Goal: Task Accomplishment & Management: Use online tool/utility

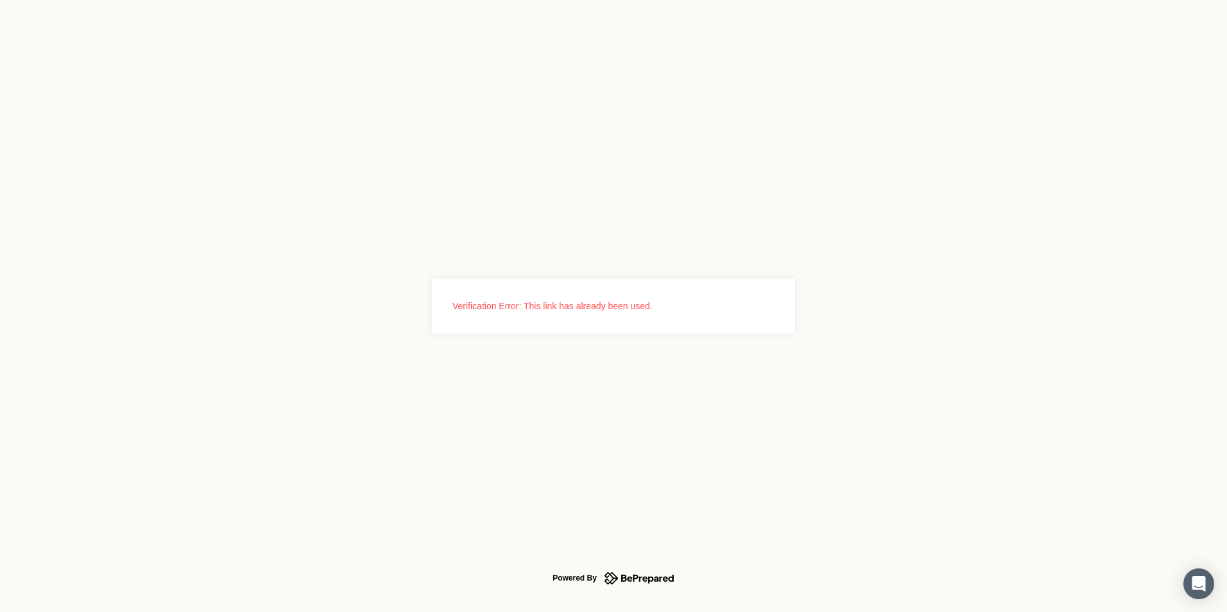
click at [665, 574] on icon at bounding box center [639, 578] width 70 height 17
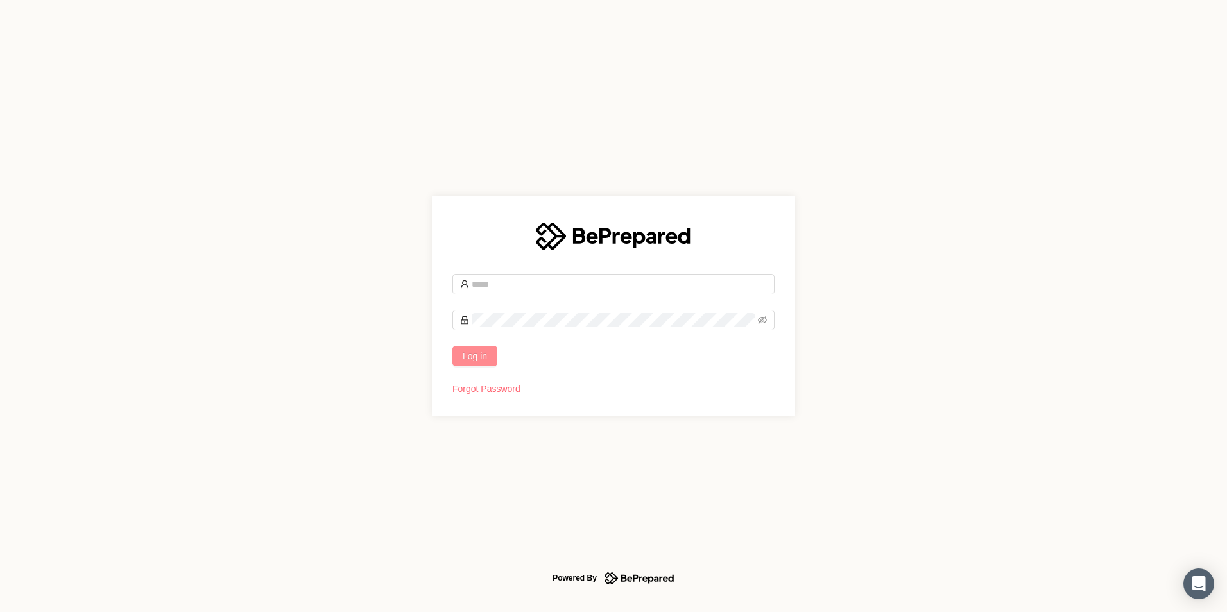
type input "**********"
click at [473, 352] on span "Log in" at bounding box center [475, 356] width 24 height 14
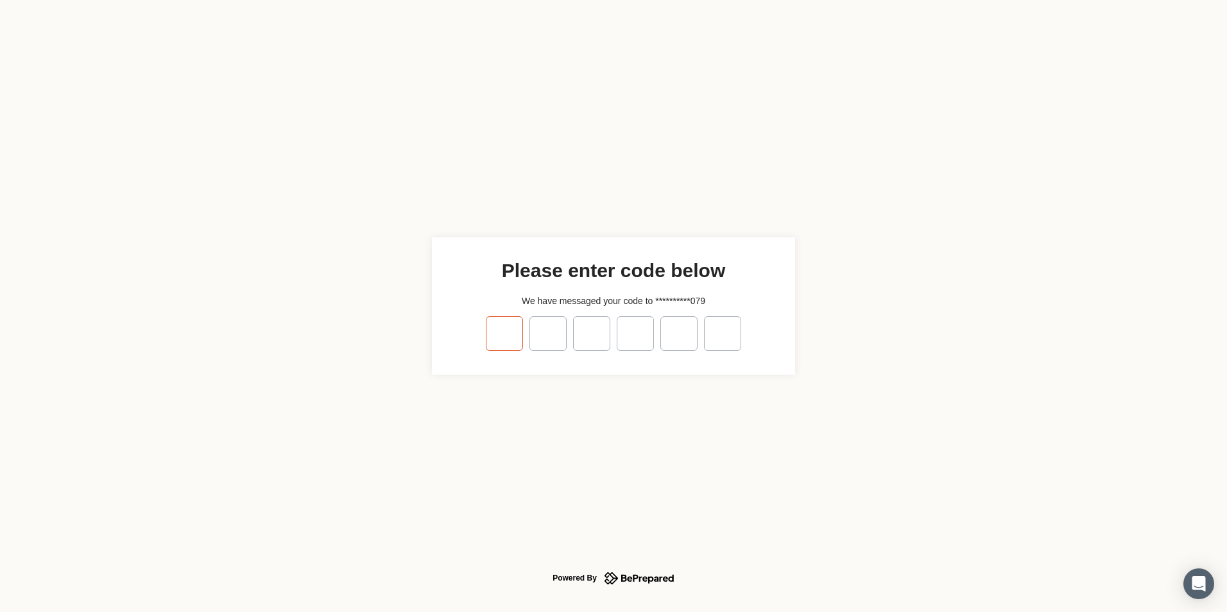
click at [498, 338] on input "tel" at bounding box center [504, 333] width 37 height 35
type input "*"
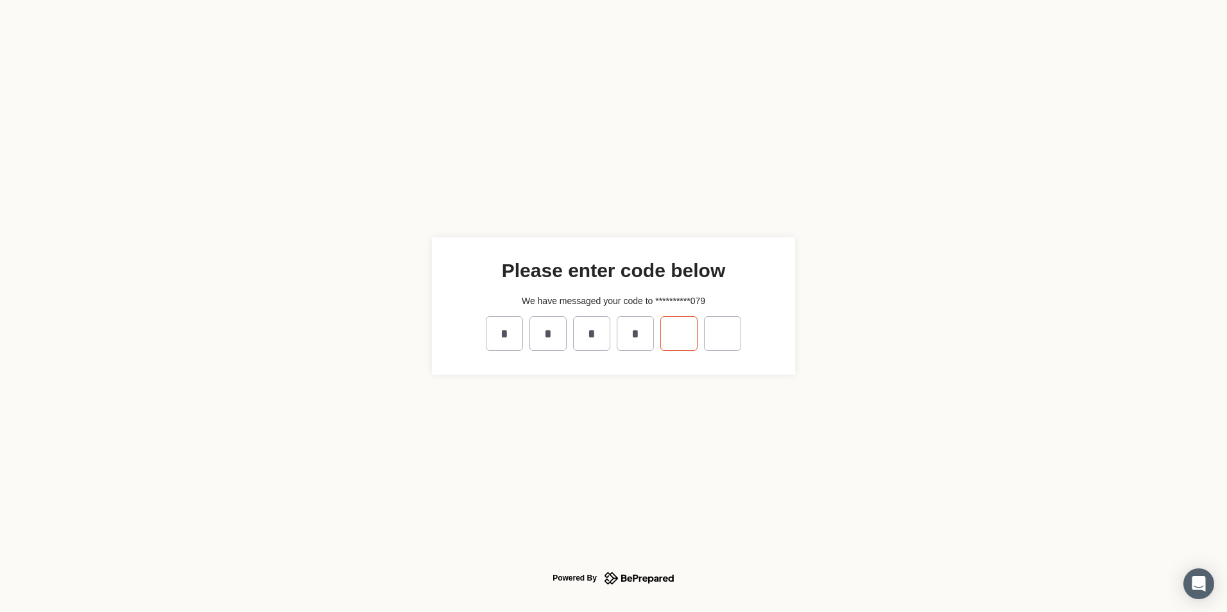
type input "*"
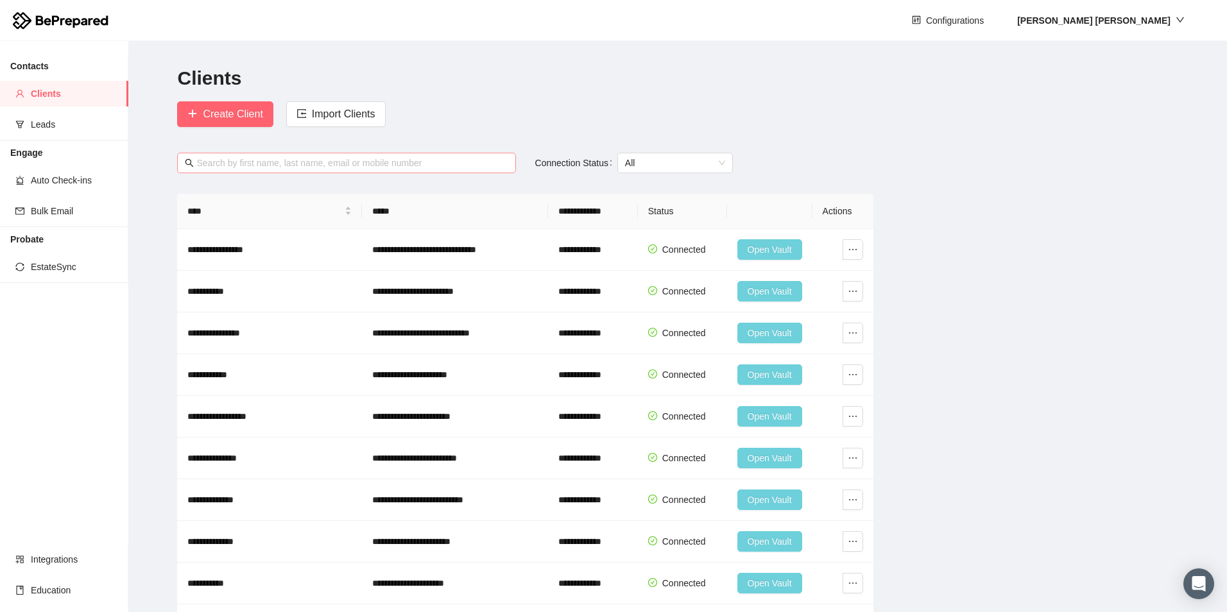
click at [249, 160] on input "text" at bounding box center [351, 163] width 311 height 14
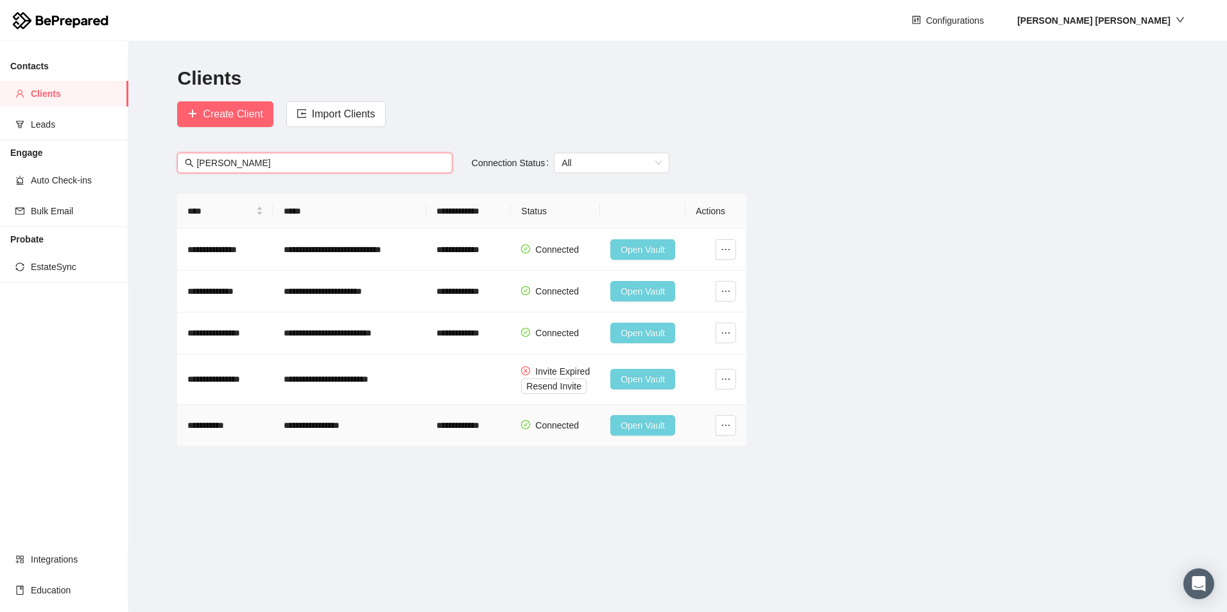
type input "[PERSON_NAME]"
click at [646, 423] on span "Open Vault" at bounding box center [642, 425] width 44 height 14
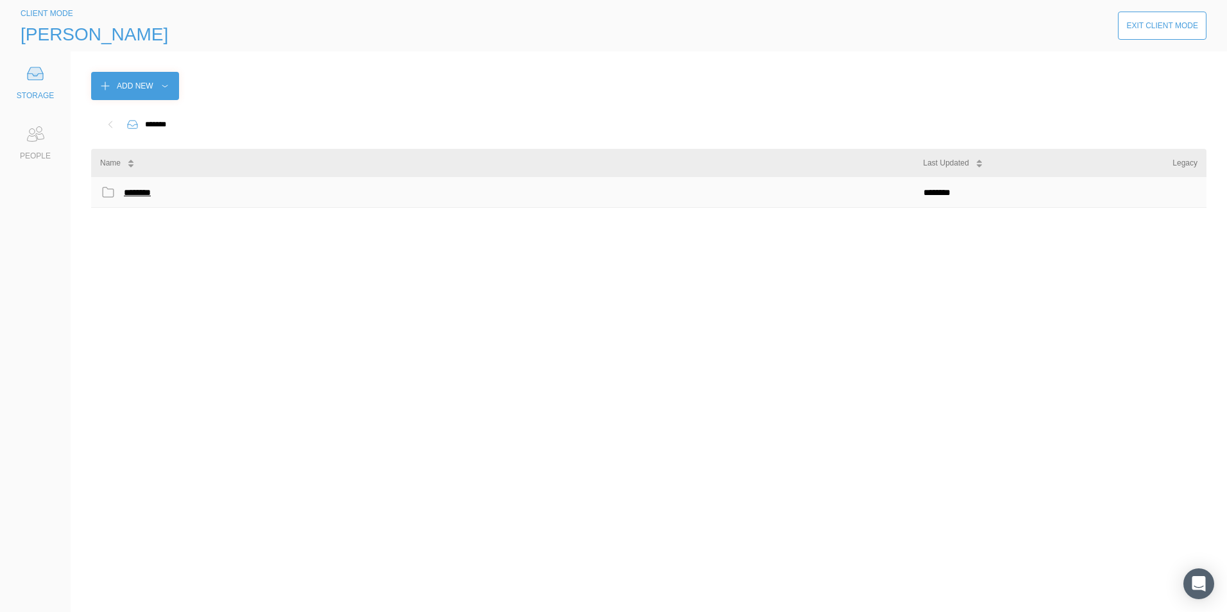
click at [141, 190] on div "********" at bounding box center [140, 192] width 33 height 17
click at [203, 192] on div "**********" at bounding box center [191, 192] width 134 height 17
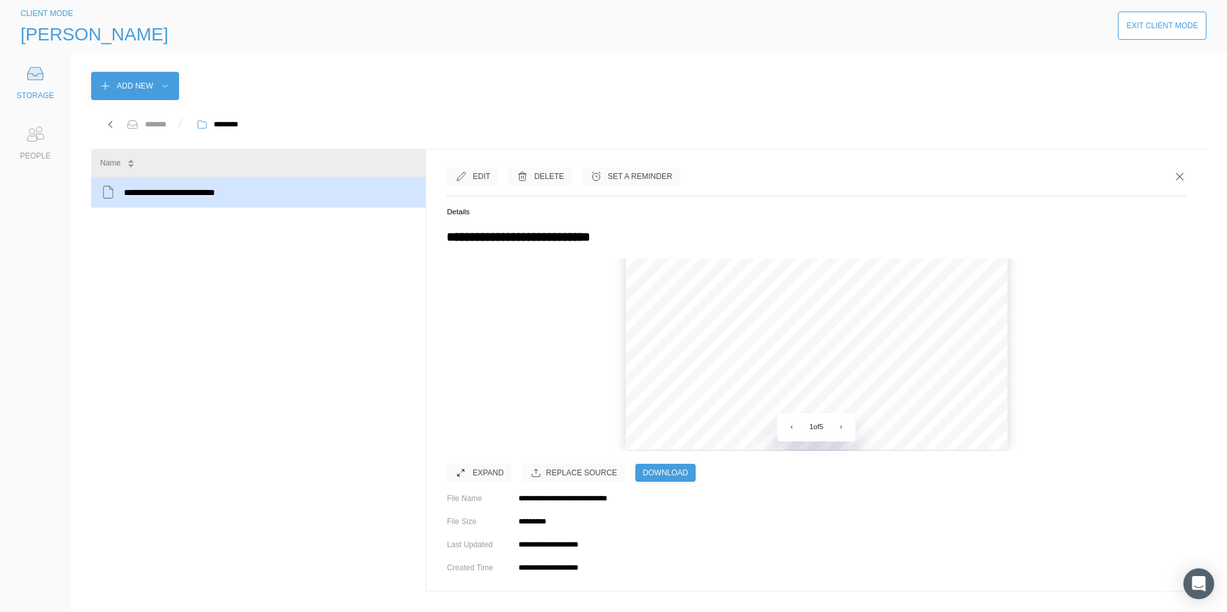
scroll to position [373, 0]
click at [33, 149] on div "PEOPLE" at bounding box center [35, 141] width 51 height 41
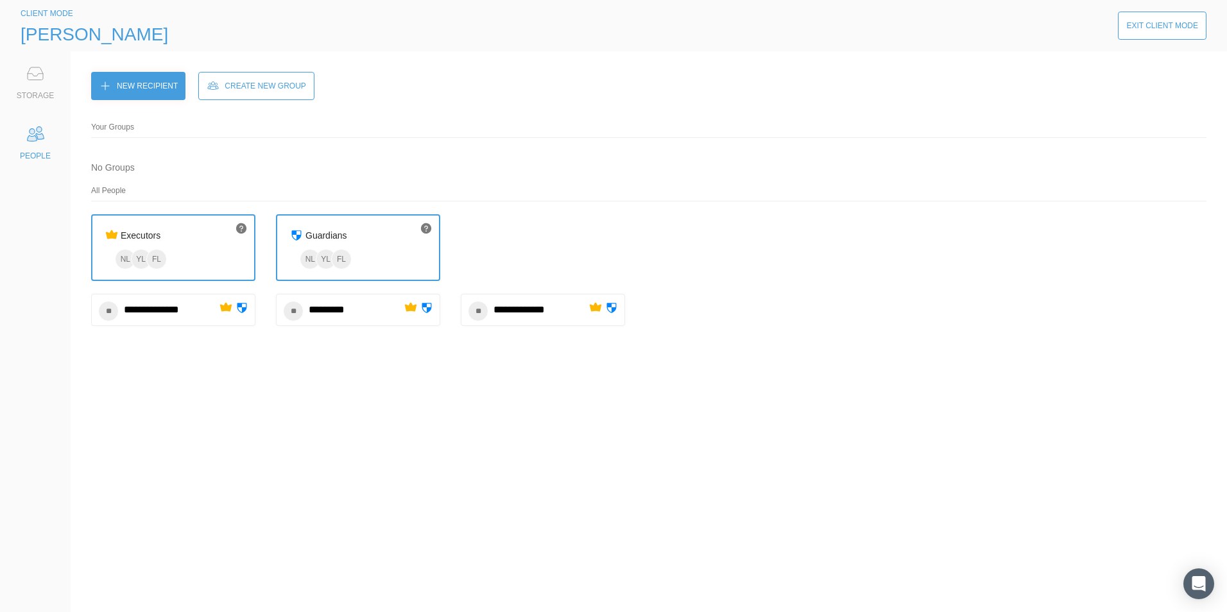
click at [46, 81] on icon at bounding box center [35, 74] width 26 height 26
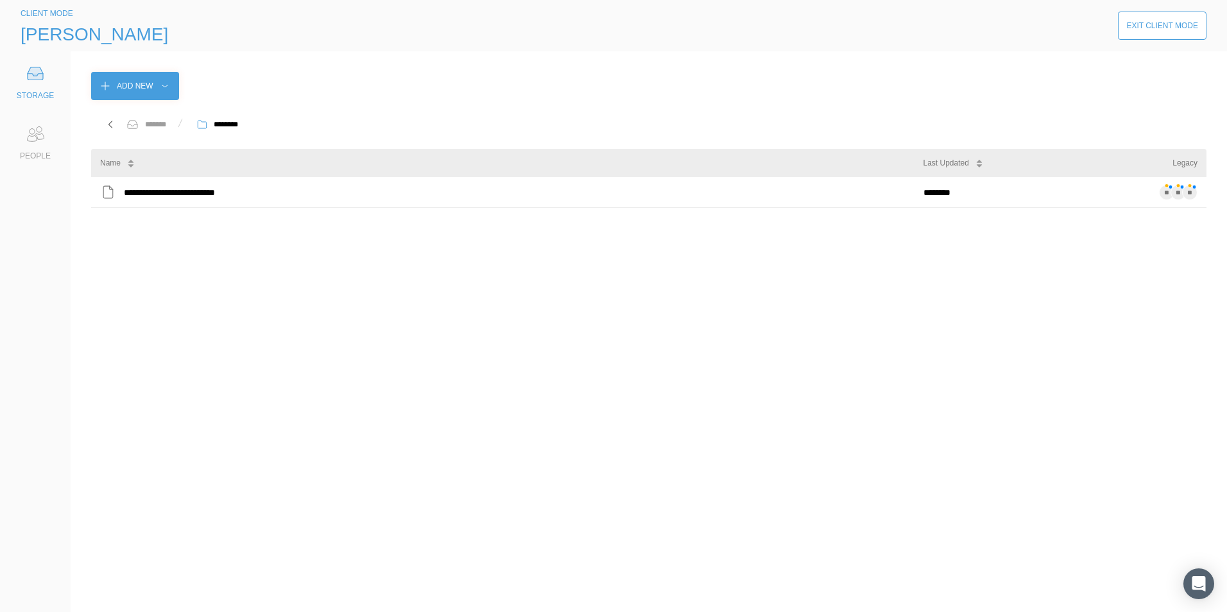
click at [111, 121] on icon at bounding box center [110, 124] width 13 height 13
click at [44, 155] on div "PEOPLE" at bounding box center [35, 155] width 31 height 13
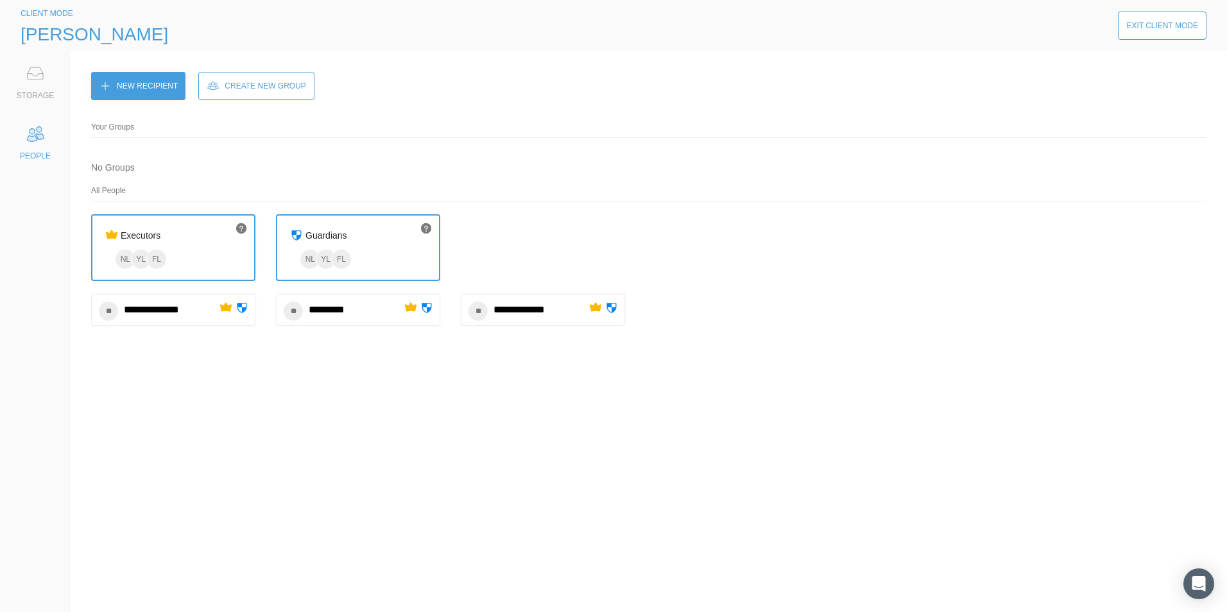
click at [175, 311] on div "********* ****" at bounding box center [157, 310] width 67 height 18
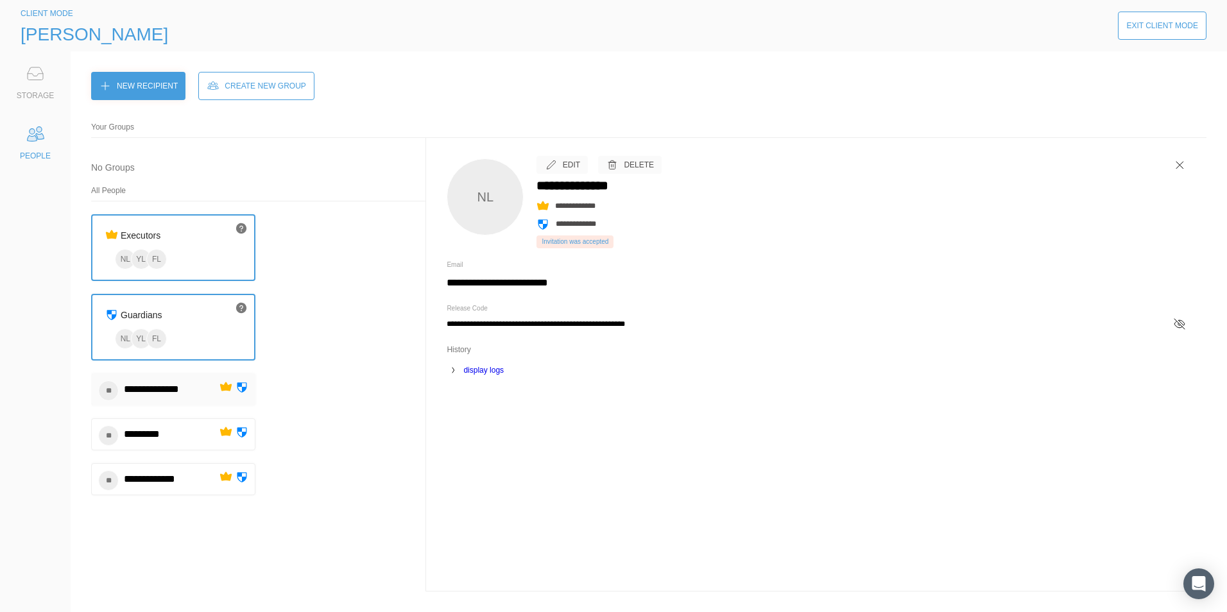
click at [454, 371] on icon at bounding box center [453, 370] width 13 height 13
click at [454, 371] on icon at bounding box center [452, 371] width 5 height 2
drag, startPoint x: 1179, startPoint y: 158, endPoint x: 1161, endPoint y: 155, distance: 18.4
click at [1179, 158] on icon at bounding box center [1179, 164] width 13 height 13
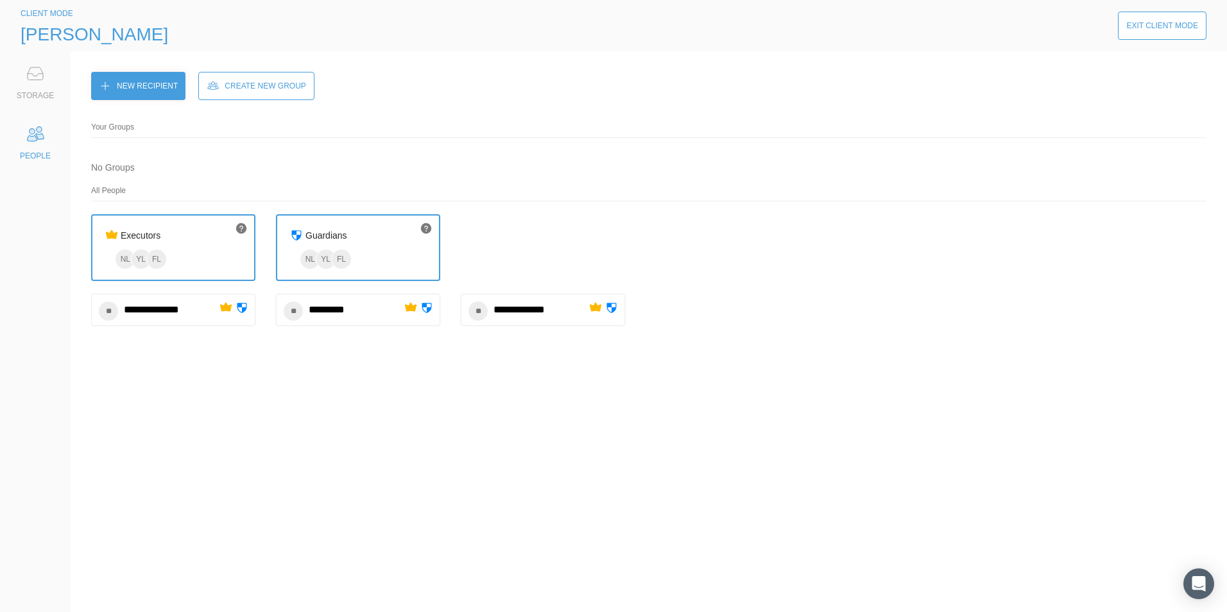
click at [1193, 22] on div "Exit Client Mode" at bounding box center [1162, 25] width 72 height 13
